Goal: Task Accomplishment & Management: Use online tool/utility

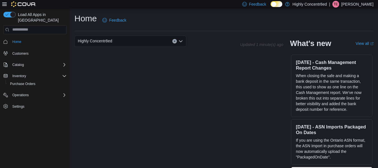
click at [5, 5] on icon at bounding box center [4, 4] width 4 height 3
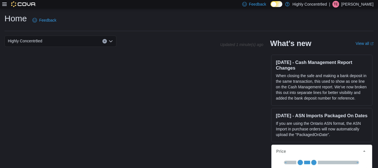
click at [5, 5] on icon at bounding box center [4, 4] width 4 height 3
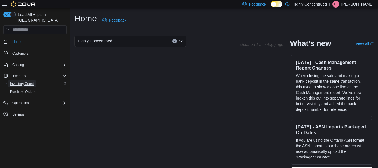
click at [26, 81] on span "Inventory Count" at bounding box center [22, 83] width 24 height 4
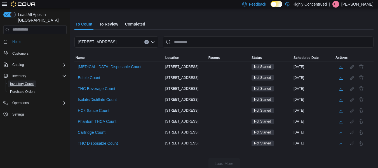
scroll to position [29, 0]
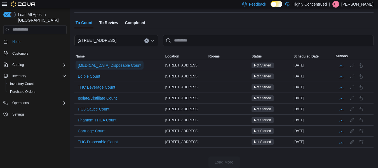
click at [93, 65] on span "[MEDICAL_DATA] Disposable Count" at bounding box center [110, 65] width 64 height 6
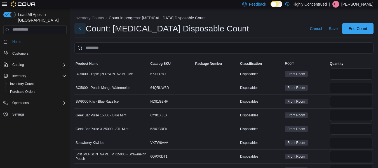
click at [80, 28] on button "Next" at bounding box center [79, 28] width 11 height 11
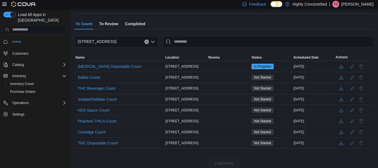
scroll to position [33, 0]
